Goal: Task Accomplishment & Management: Complete application form

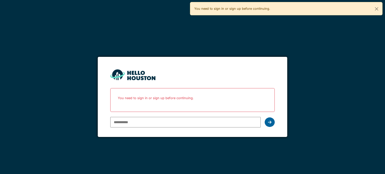
type input "**********"
click at [271, 123] on icon at bounding box center [270, 122] width 4 height 4
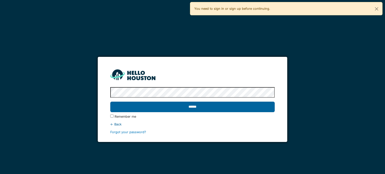
click at [229, 110] on input "******" at bounding box center [192, 107] width 164 height 11
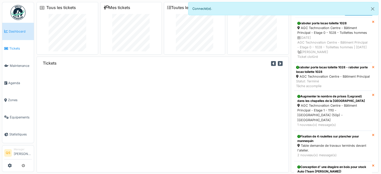
click at [15, 51] on link "Tickets" at bounding box center [18, 48] width 32 height 17
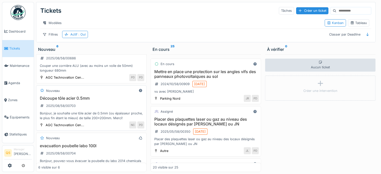
scroll to position [25, 0]
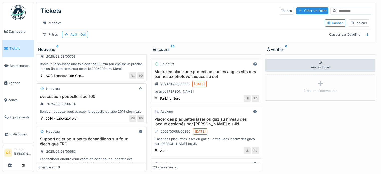
click at [110, 99] on h3 "evacuation poubelle labo 100l" at bounding box center [91, 96] width 106 height 5
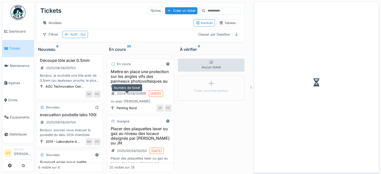
scroll to position [86, 0]
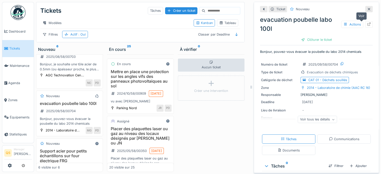
click at [367, 26] on icon at bounding box center [369, 24] width 4 height 3
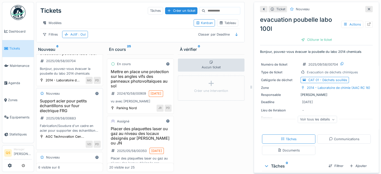
scroll to position [162, 0]
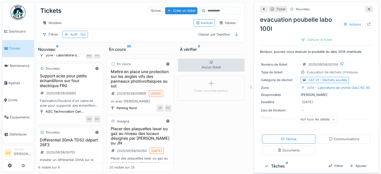
click at [82, 88] on h3 "Support acier pour petits échantillons sur four électrique FRG" at bounding box center [69, 81] width 62 height 15
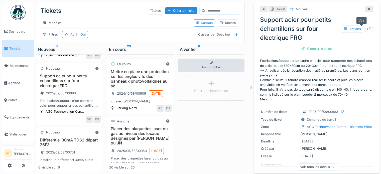
click at [367, 30] on icon at bounding box center [369, 28] width 4 height 3
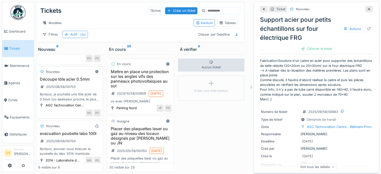
scroll to position [31, 0]
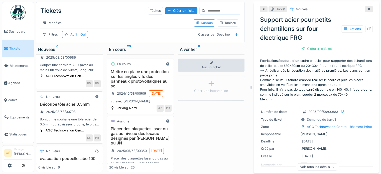
click at [89, 109] on div "Découpe tôle acier 0.5mm 2025/08/58/00703 Bonjour, je souhaite une tôle acier d…" at bounding box center [69, 114] width 62 height 25
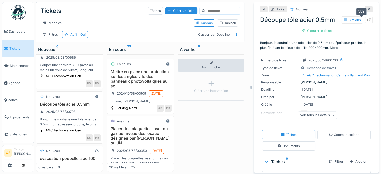
click at [367, 20] on icon at bounding box center [369, 19] width 4 height 3
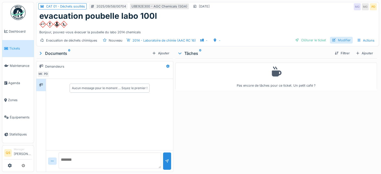
click at [341, 41] on div "Modifier" at bounding box center [341, 40] width 23 height 7
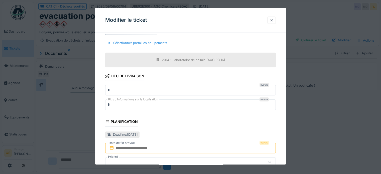
scroll to position [276, 0]
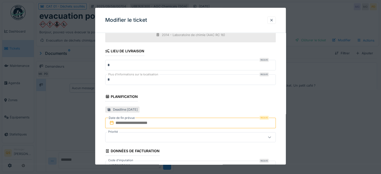
click at [177, 123] on input "text" at bounding box center [190, 123] width 171 height 11
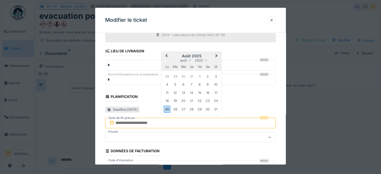
click at [217, 54] on span "Next Month" at bounding box center [217, 56] width 0 height 6
click at [167, 75] on div "1" at bounding box center [167, 76] width 7 height 7
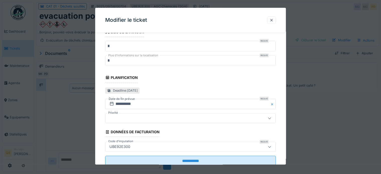
scroll to position [309, 0]
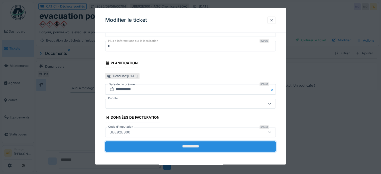
click at [193, 143] on input "**********" at bounding box center [190, 146] width 171 height 11
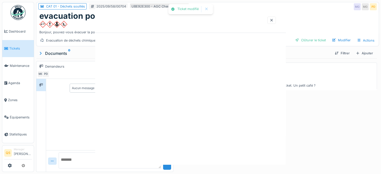
scroll to position [0, 0]
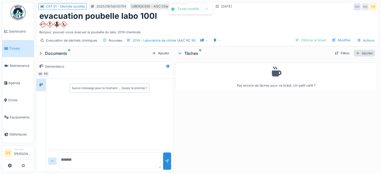
click at [359, 52] on div "Ajouter" at bounding box center [364, 53] width 21 height 7
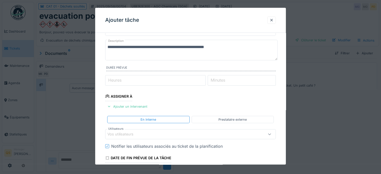
click at [130, 132] on div "Vos utilisateurs" at bounding box center [123, 135] width 33 height 6
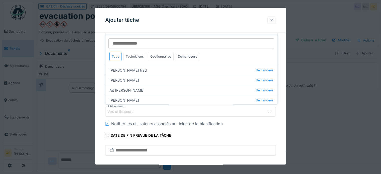
click at [133, 56] on div "Techniciens" at bounding box center [135, 56] width 23 height 9
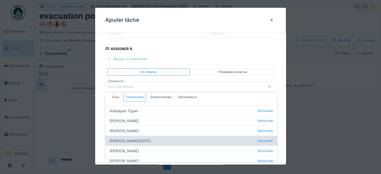
scroll to position [25, 0]
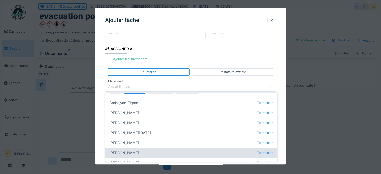
click at [131, 151] on div "Joël Ghysels Technicien" at bounding box center [191, 153] width 172 height 10
type input "****"
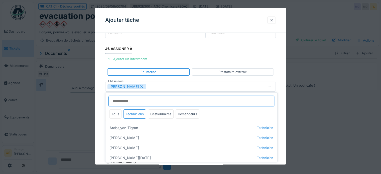
scroll to position [123, 0]
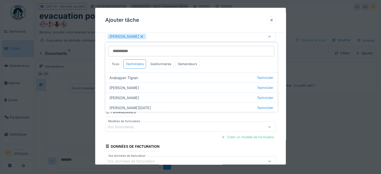
click at [102, 84] on div "**********" at bounding box center [190, 54] width 191 height 281
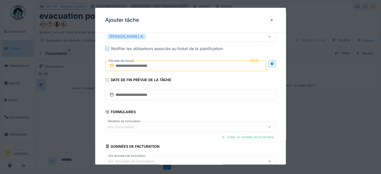
click at [136, 70] on input "text" at bounding box center [185, 66] width 161 height 11
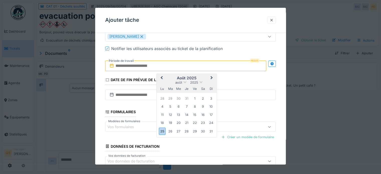
click at [212, 77] on span "Next Month" at bounding box center [212, 78] width 0 height 6
click at [163, 98] on div "1" at bounding box center [162, 98] width 7 height 7
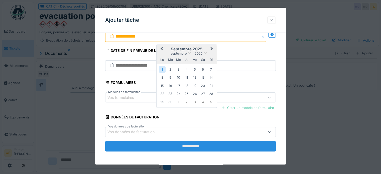
click at [162, 146] on input "**********" at bounding box center [190, 146] width 171 height 11
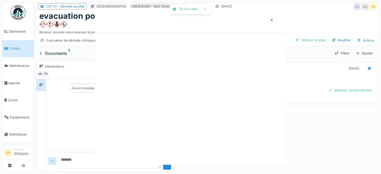
scroll to position [0, 0]
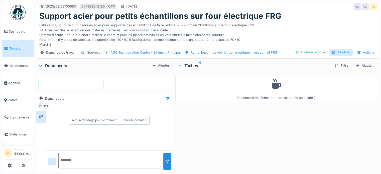
click at [342, 52] on div "Modifier" at bounding box center [341, 52] width 23 height 7
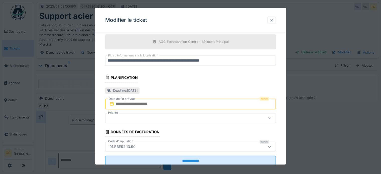
scroll to position [175, 0]
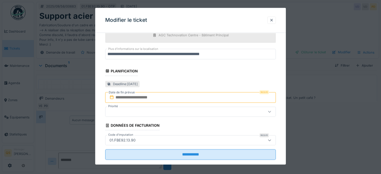
click at [161, 96] on input "text" at bounding box center [190, 97] width 171 height 11
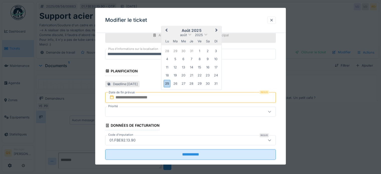
click at [218, 29] on button "Next Month" at bounding box center [217, 31] width 8 height 8
click at [199, 68] on div "19" at bounding box center [199, 67] width 7 height 7
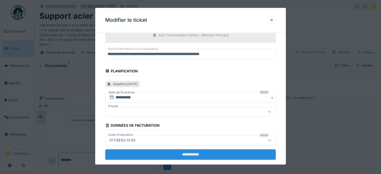
click at [198, 152] on input "**********" at bounding box center [190, 154] width 171 height 11
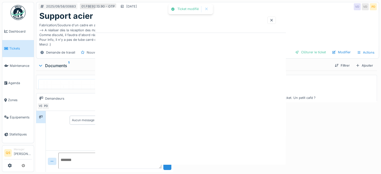
scroll to position [0, 0]
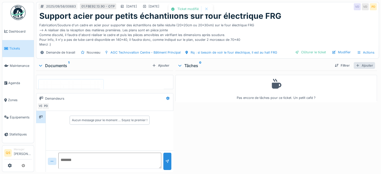
click at [358, 65] on div "Ajouter" at bounding box center [364, 65] width 21 height 7
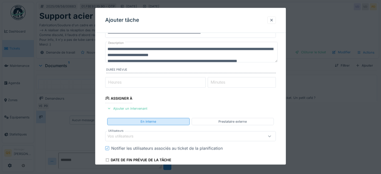
scroll to position [50, 0]
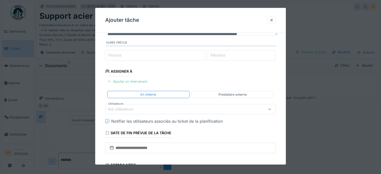
click at [131, 108] on div "Vos utilisateurs" at bounding box center [123, 110] width 33 height 6
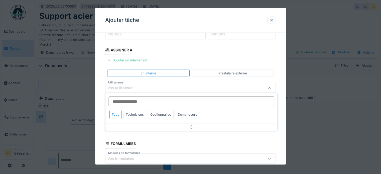
scroll to position [73, 0]
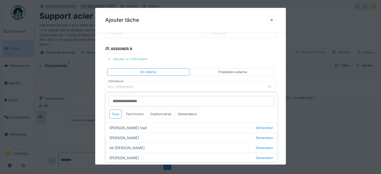
click at [136, 114] on div "Techniciens" at bounding box center [135, 113] width 23 height 9
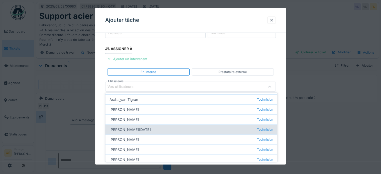
scroll to position [39, 0]
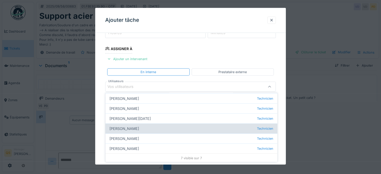
click at [132, 127] on div "Jérémie Pellichero Technicien" at bounding box center [191, 129] width 172 height 10
type input "****"
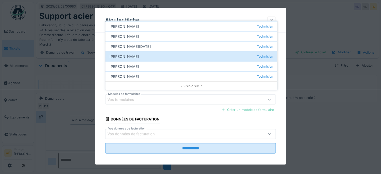
scroll to position [152, 0]
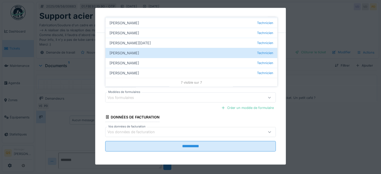
click at [186, 114] on fieldset "**********" at bounding box center [190, 20] width 171 height 271
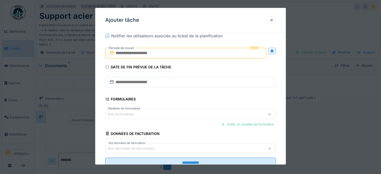
scroll to position [127, 0]
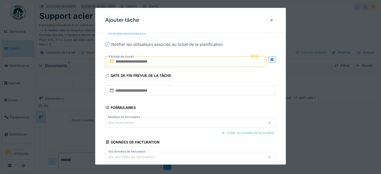
click at [130, 64] on input "text" at bounding box center [185, 61] width 161 height 11
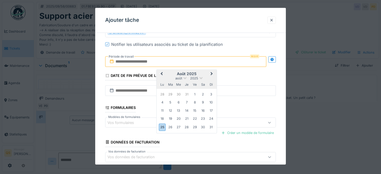
click at [212, 73] on span "Next Month" at bounding box center [212, 74] width 0 height 6
click at [195, 111] on div "19" at bounding box center [194, 110] width 7 height 7
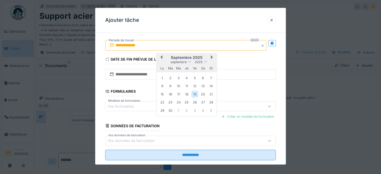
scroll to position [152, 0]
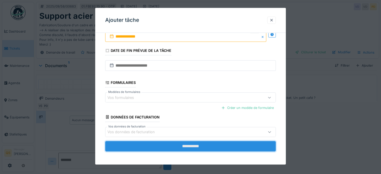
click at [192, 145] on input "**********" at bounding box center [190, 146] width 171 height 11
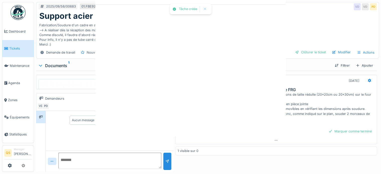
scroll to position [0, 0]
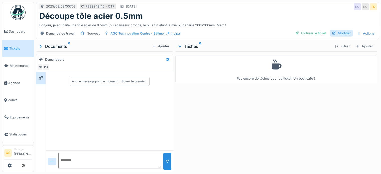
click at [345, 33] on div "Modifier" at bounding box center [341, 33] width 23 height 7
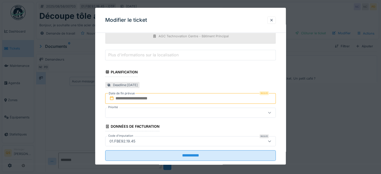
scroll to position [183, 0]
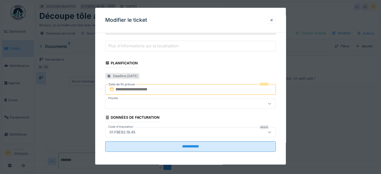
click at [135, 86] on div "Requis Date de fin prévue" at bounding box center [190, 89] width 171 height 11
click at [167, 88] on input "text" at bounding box center [190, 89] width 171 height 11
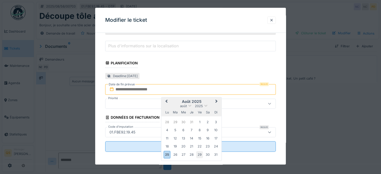
click at [198, 154] on div "29" at bounding box center [199, 154] width 7 height 7
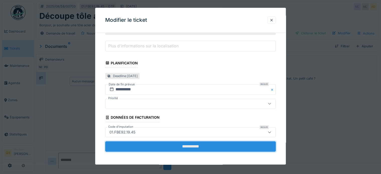
click at [183, 145] on input "**********" at bounding box center [190, 146] width 171 height 11
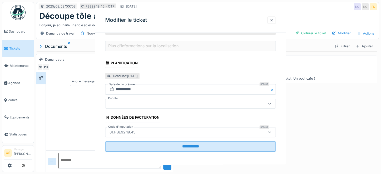
scroll to position [0, 0]
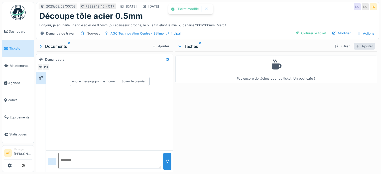
click at [359, 46] on div "Ajouter" at bounding box center [364, 46] width 21 height 7
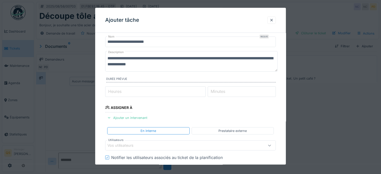
scroll to position [25, 0]
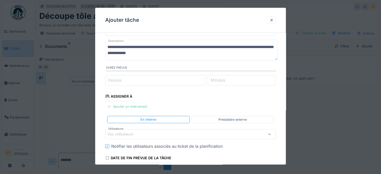
click at [136, 107] on div "Ajouter un intervenant" at bounding box center [127, 106] width 44 height 7
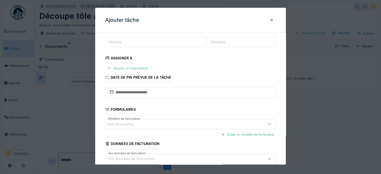
scroll to position [75, 0]
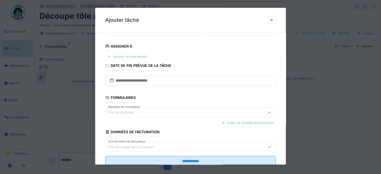
click at [136, 53] on div "Ajouter un intervenant" at bounding box center [127, 56] width 44 height 7
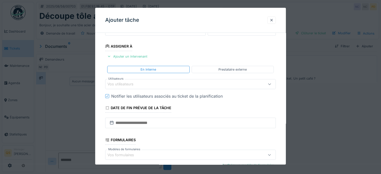
click at [130, 83] on div "Vos utilisateurs" at bounding box center [123, 85] width 33 height 6
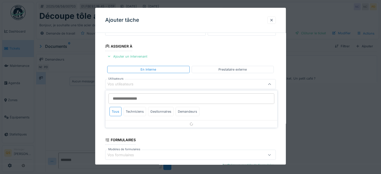
scroll to position [73, 0]
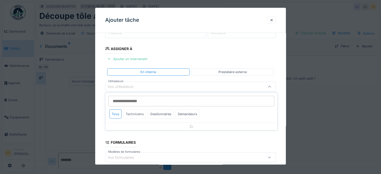
click at [135, 112] on div "Techniciens" at bounding box center [135, 113] width 23 height 9
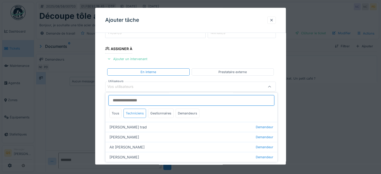
scroll to position [0, 0]
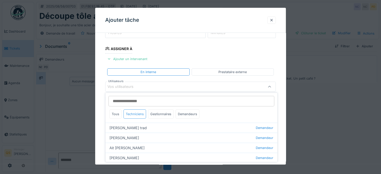
click at [135, 112] on div "Techniciens" at bounding box center [135, 113] width 23 height 9
click at [111, 114] on div "Tous" at bounding box center [115, 113] width 12 height 9
click at [133, 112] on div "Techniciens" at bounding box center [135, 113] width 23 height 9
click at [155, 112] on div "Gestionnaires" at bounding box center [161, 113] width 26 height 9
click at [140, 116] on div "Techniciens" at bounding box center [135, 113] width 23 height 9
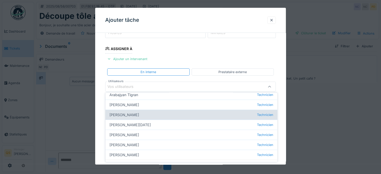
scroll to position [39, 0]
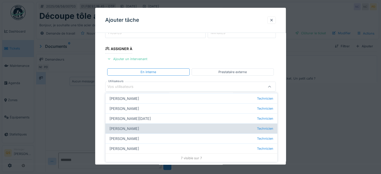
click at [137, 127] on div "Jérémie Pellichero Technicien" at bounding box center [191, 129] width 172 height 10
type input "****"
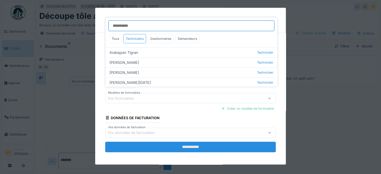
scroll to position [152, 0]
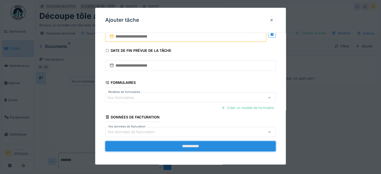
click at [201, 147] on input "**********" at bounding box center [190, 146] width 171 height 11
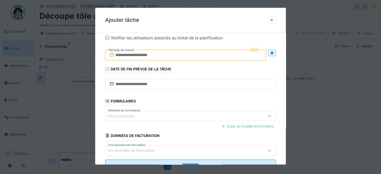
scroll to position [127, 0]
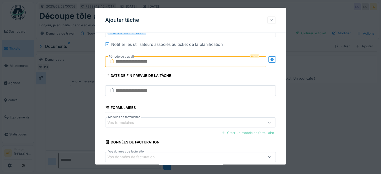
click at [162, 62] on input "text" at bounding box center [185, 61] width 161 height 11
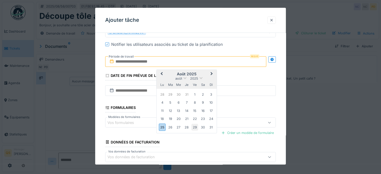
click at [196, 126] on div "29" at bounding box center [194, 127] width 7 height 7
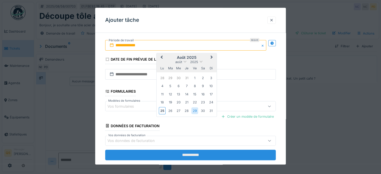
scroll to position [152, 0]
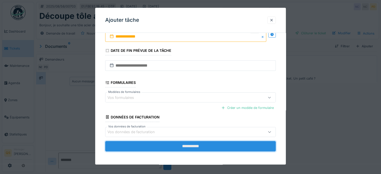
click at [192, 145] on input "**********" at bounding box center [190, 146] width 171 height 11
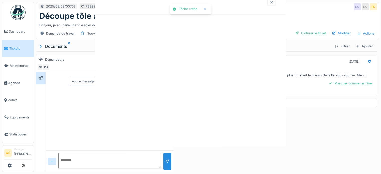
scroll to position [0, 0]
